Goal: Task Accomplishment & Management: Use online tool/utility

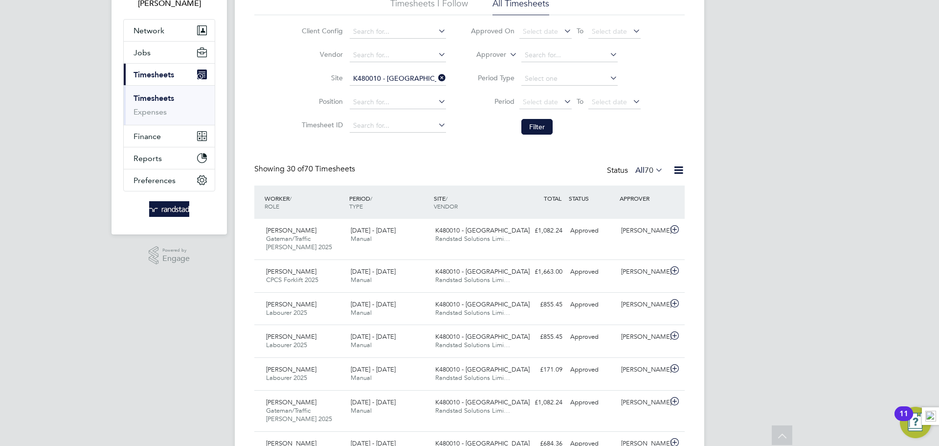
click at [160, 98] on link "Timesheets" at bounding box center [154, 97] width 41 height 9
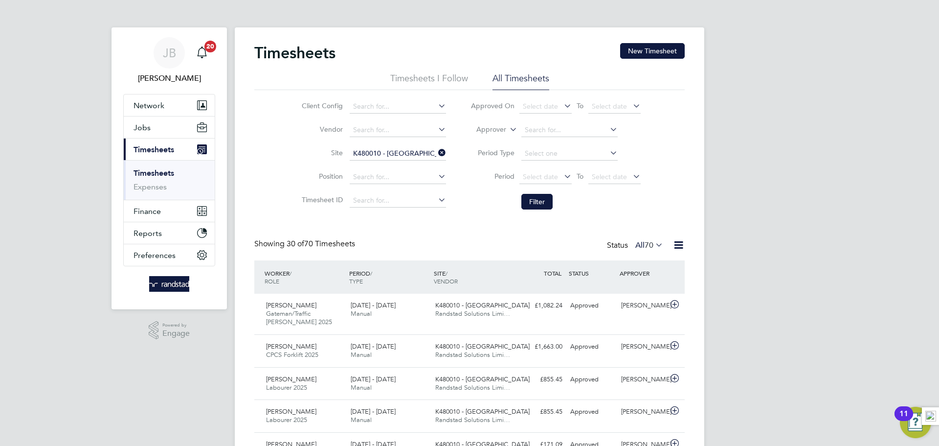
click at [163, 146] on span "Timesheets" at bounding box center [154, 149] width 41 height 9
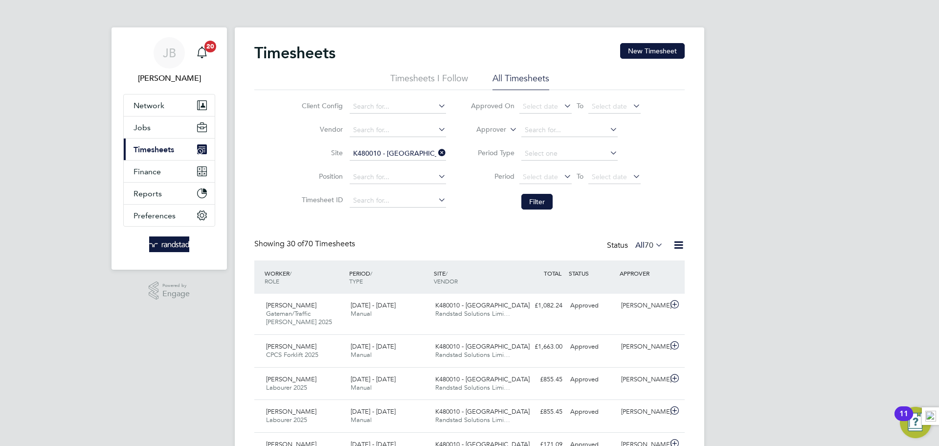
click at [159, 148] on span "Timesheets" at bounding box center [154, 149] width 41 height 9
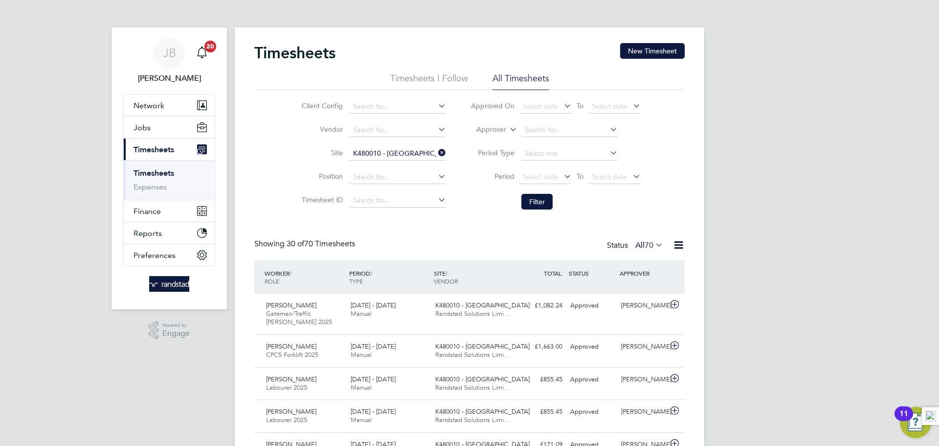
click at [157, 172] on link "Timesheets" at bounding box center [154, 172] width 41 height 9
click at [151, 169] on link "Timesheets" at bounding box center [154, 172] width 41 height 9
click at [436, 154] on icon at bounding box center [436, 153] width 0 height 14
click at [403, 152] on input at bounding box center [398, 154] width 96 height 14
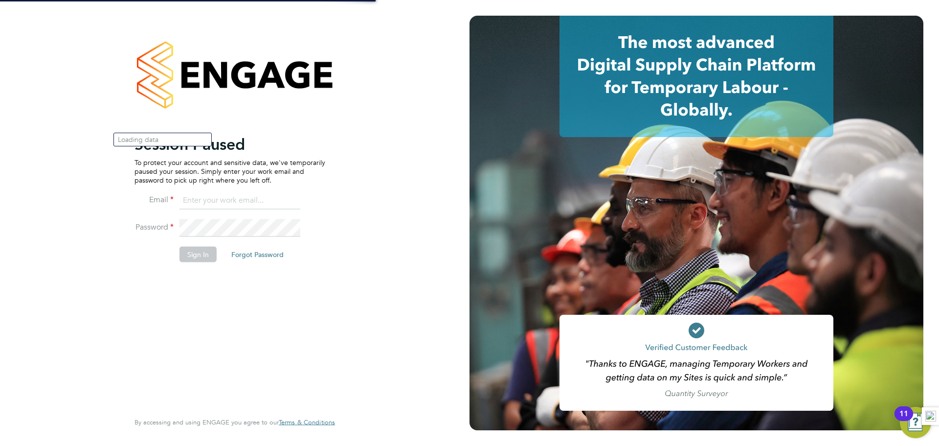
type input "jack.baden@randstad.co.uk"
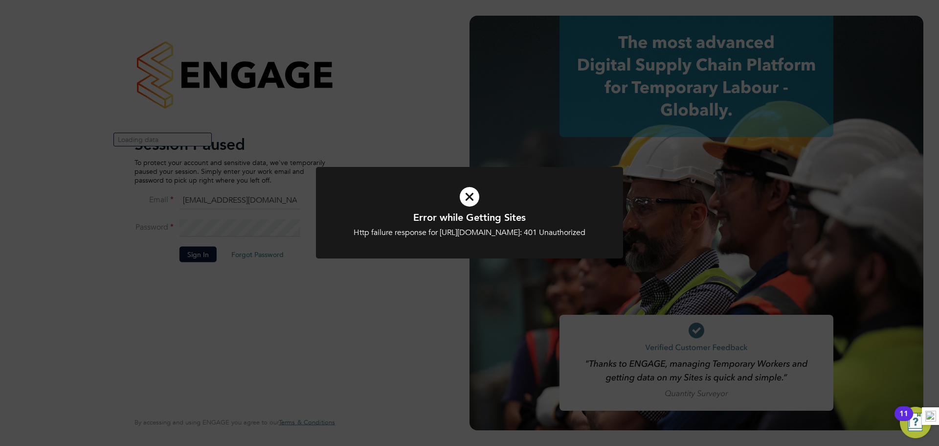
click at [473, 192] on icon at bounding box center [469, 197] width 254 height 38
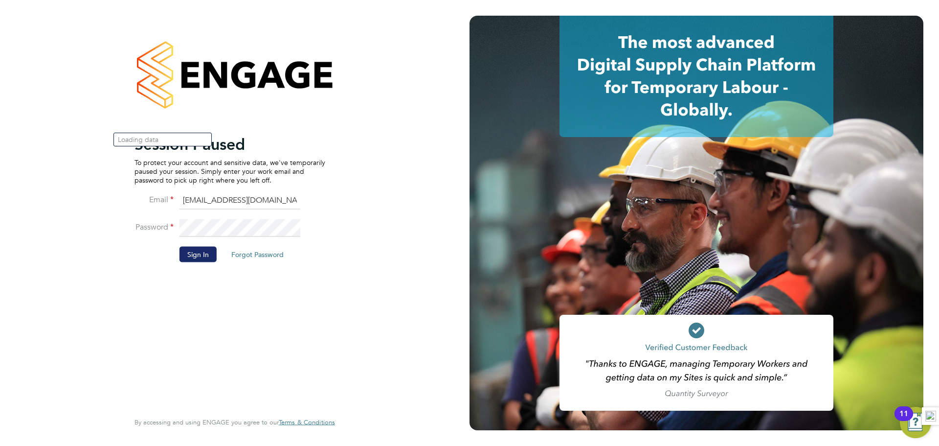
click at [173, 260] on li "Sign In Forgot Password" at bounding box center [230, 258] width 191 height 25
click at [200, 254] on button "Sign In" at bounding box center [198, 254] width 37 height 16
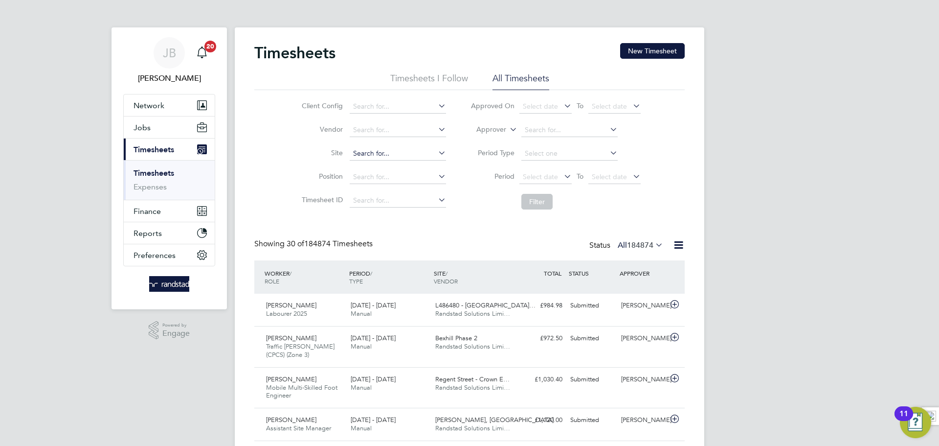
click at [382, 147] on input at bounding box center [398, 154] width 96 height 14
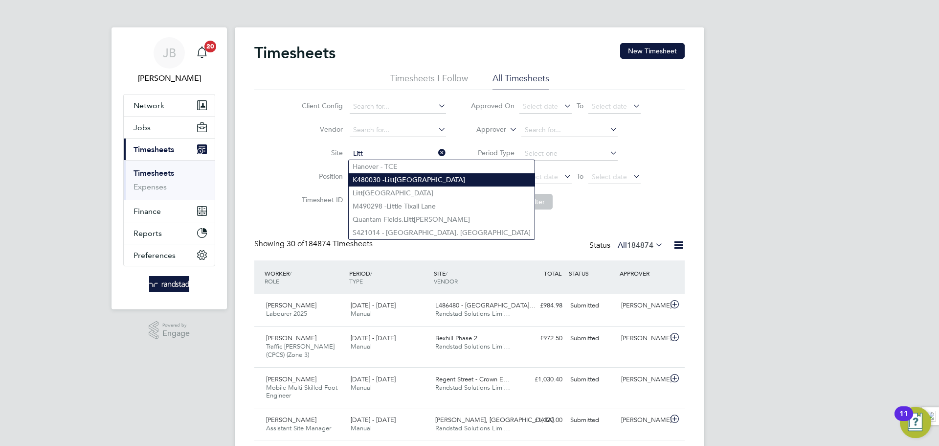
type input "K480030 - [GEOGRAPHIC_DATA]"
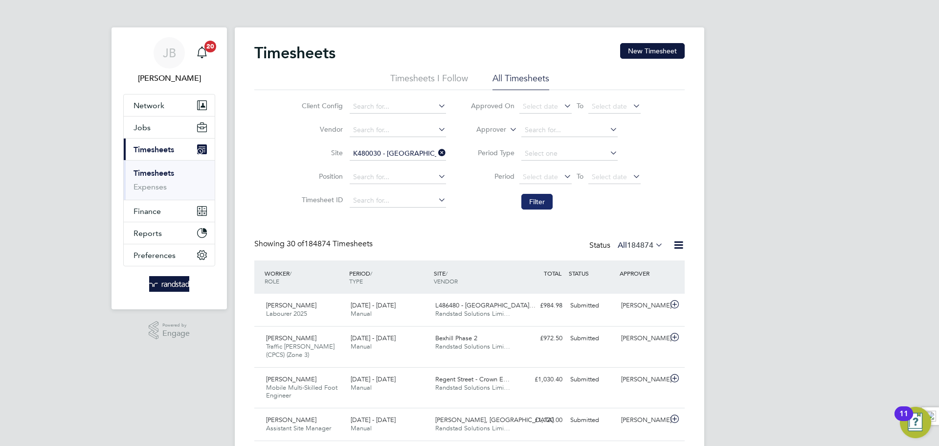
click at [529, 202] on button "Filter" at bounding box center [537, 202] width 31 height 16
